Goal: Navigation & Orientation: Find specific page/section

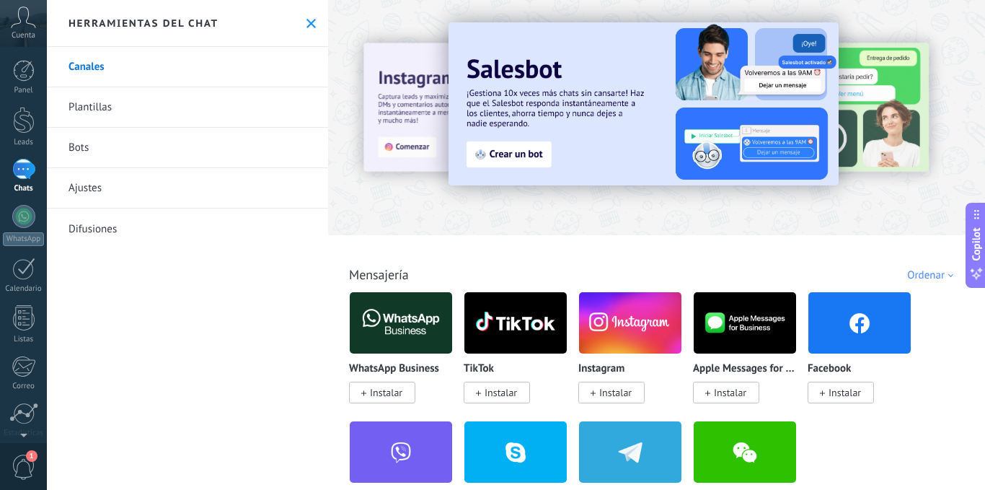
click at [110, 143] on link "Bots" at bounding box center [187, 148] width 281 height 40
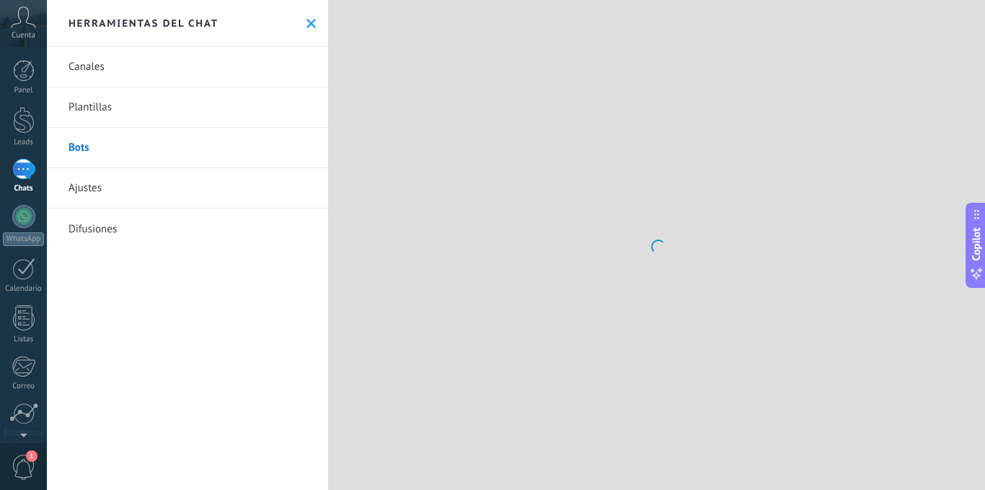
click at [113, 113] on link "Plantillas" at bounding box center [187, 107] width 281 height 40
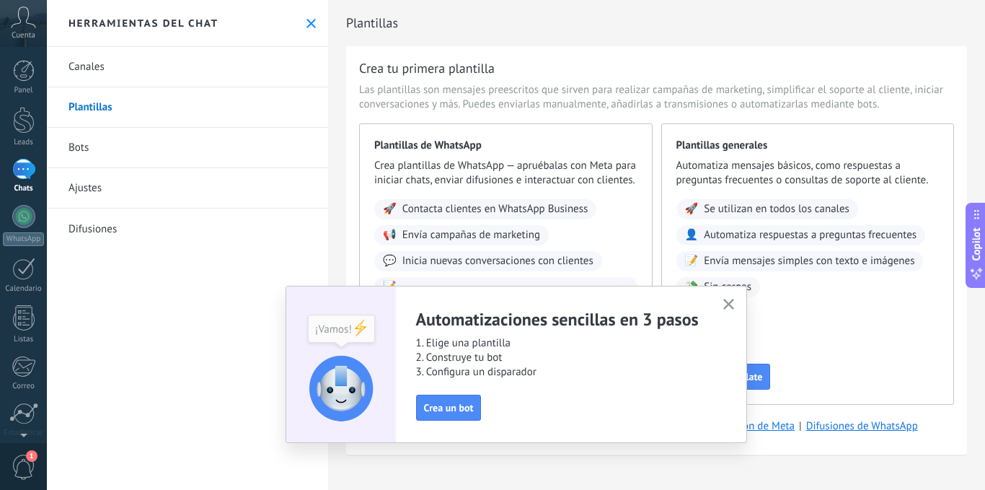
click at [136, 65] on link "Canales" at bounding box center [187, 67] width 281 height 40
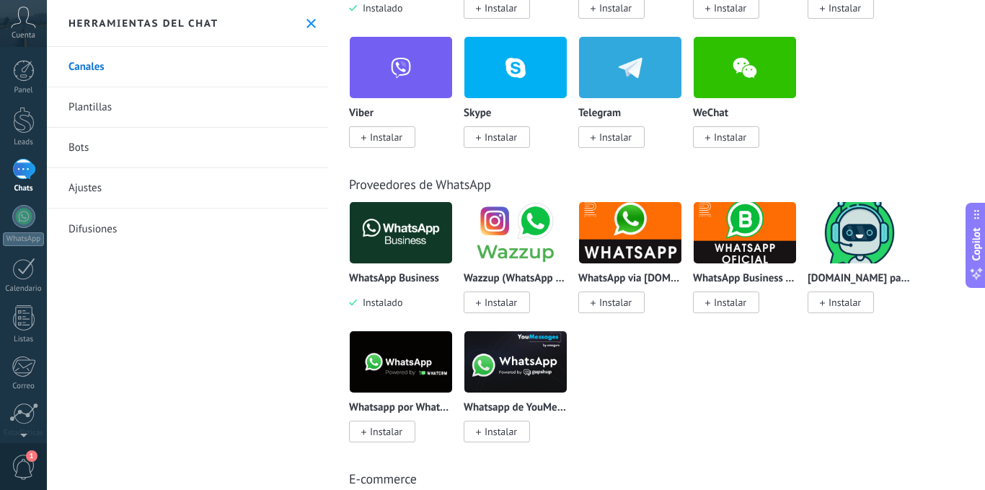
scroll to position [505, 0]
